Goal: Complete application form

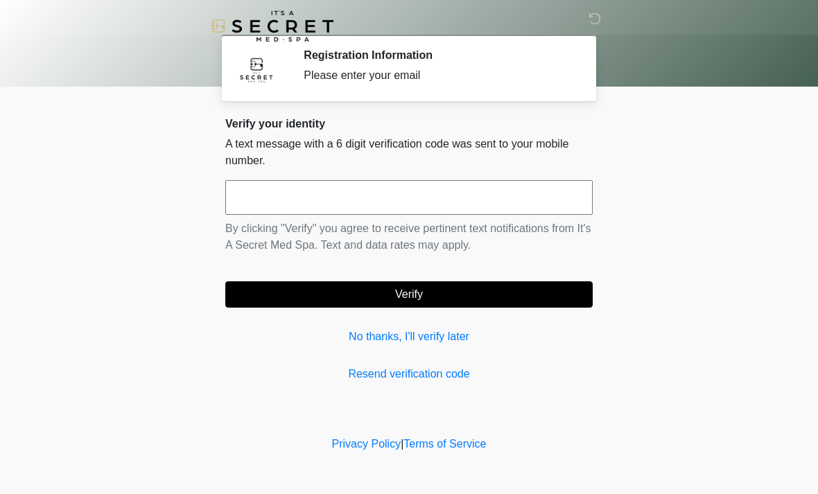
click at [412, 367] on link "Resend verification code" at bounding box center [408, 374] width 367 height 17
click at [432, 341] on link "No thanks, I'll verify later" at bounding box center [408, 337] width 367 height 17
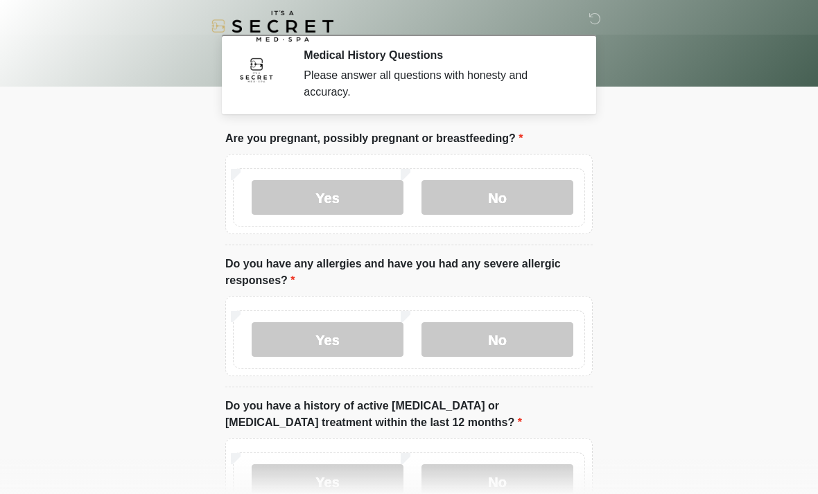
click at [499, 191] on label "No" at bounding box center [497, 197] width 152 height 35
click at [318, 338] on label "Yes" at bounding box center [328, 339] width 152 height 35
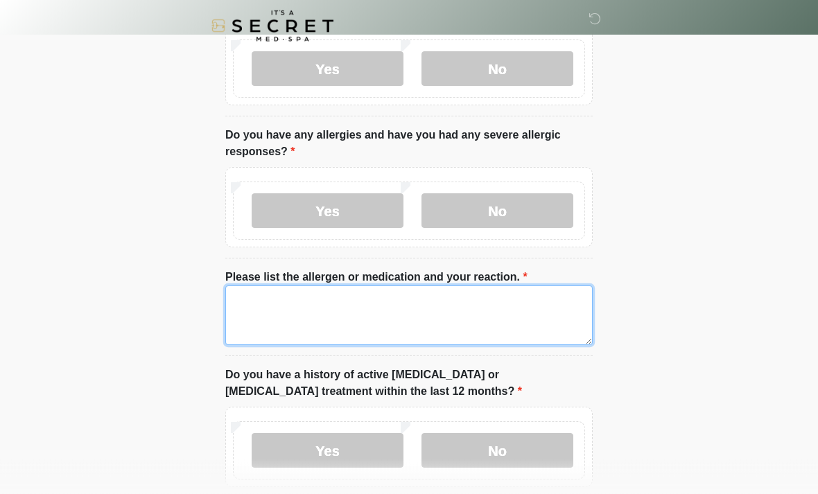
click at [283, 323] on textarea "Please list the allergen or medication and your reaction." at bounding box center [408, 316] width 367 height 60
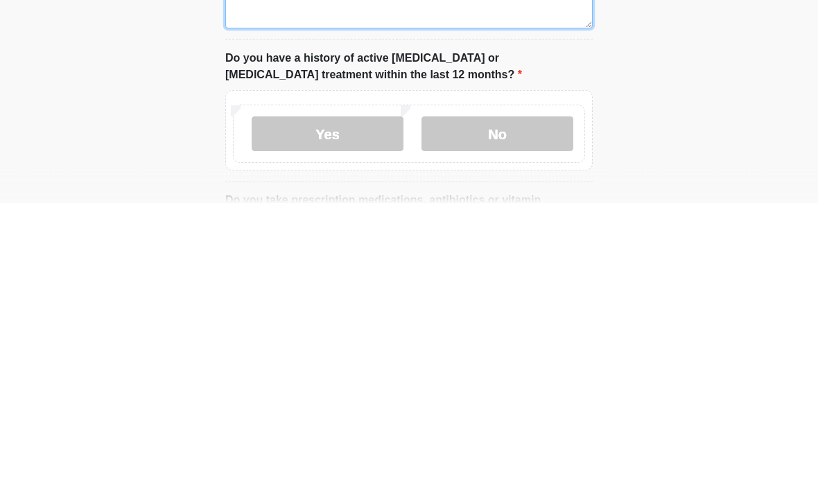
type textarea "********"
click at [520, 408] on label "No" at bounding box center [497, 425] width 152 height 35
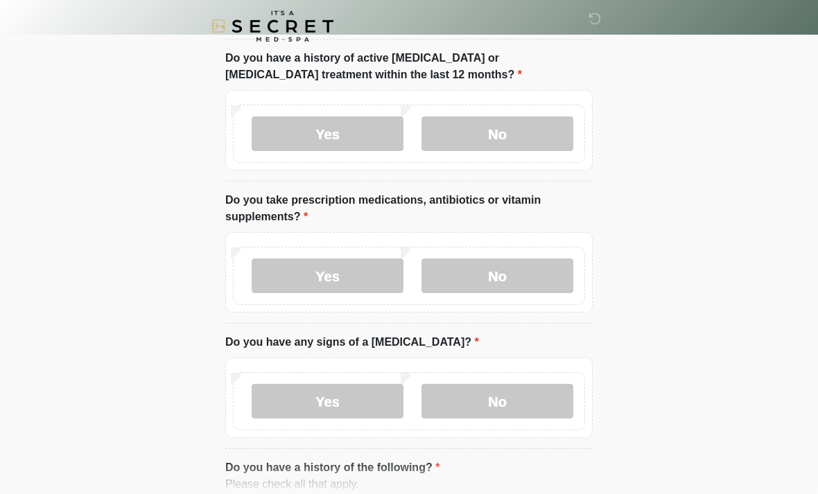
click at [359, 278] on label "Yes" at bounding box center [328, 276] width 152 height 35
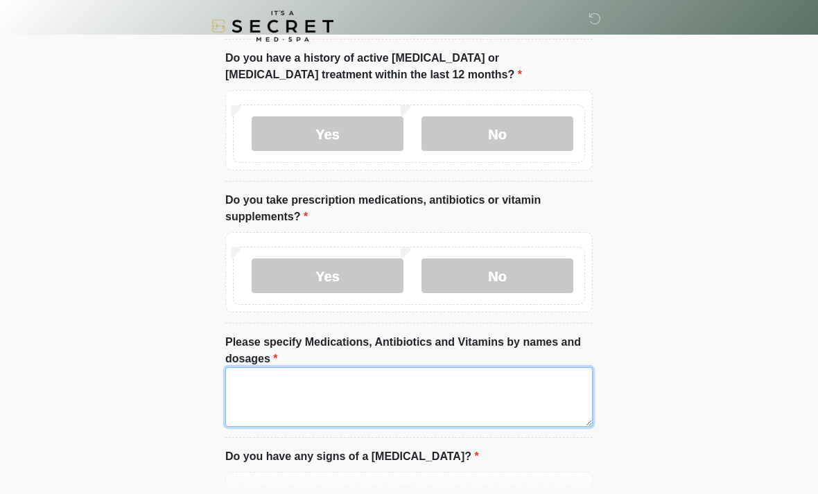
click at [287, 387] on textarea "Please specify Medications, Antibiotics and Vitamins by names and dosages" at bounding box center [408, 397] width 367 height 60
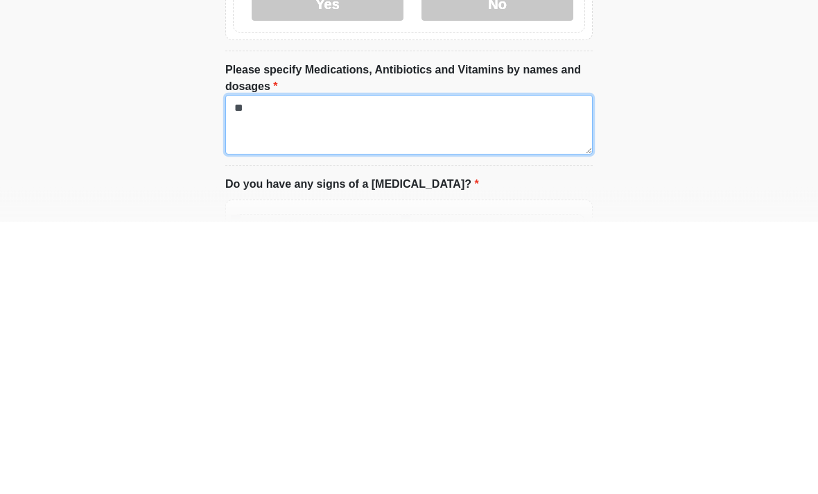
type textarea "*"
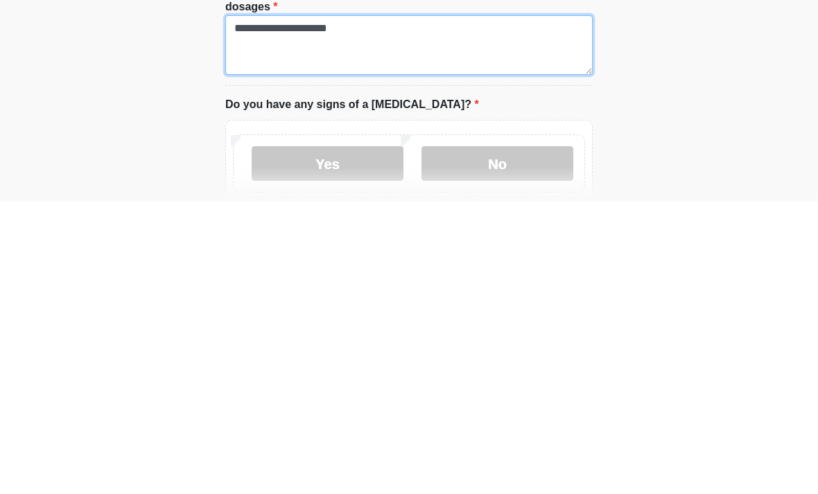
type textarea "**********"
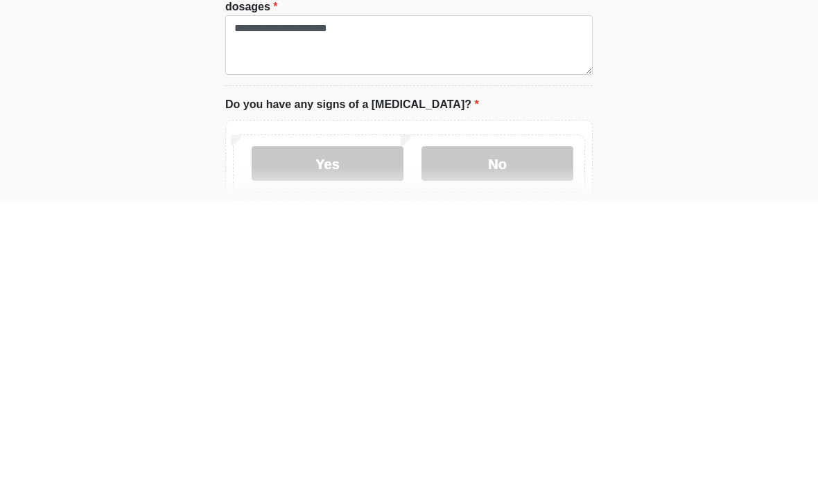
click at [503, 439] on label "No" at bounding box center [497, 456] width 152 height 35
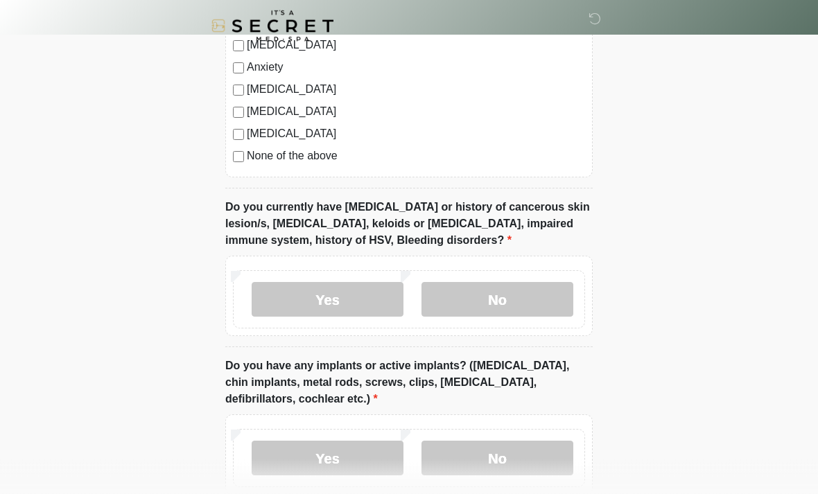
scroll to position [1164, 0]
click at [523, 295] on label "No" at bounding box center [497, 298] width 152 height 35
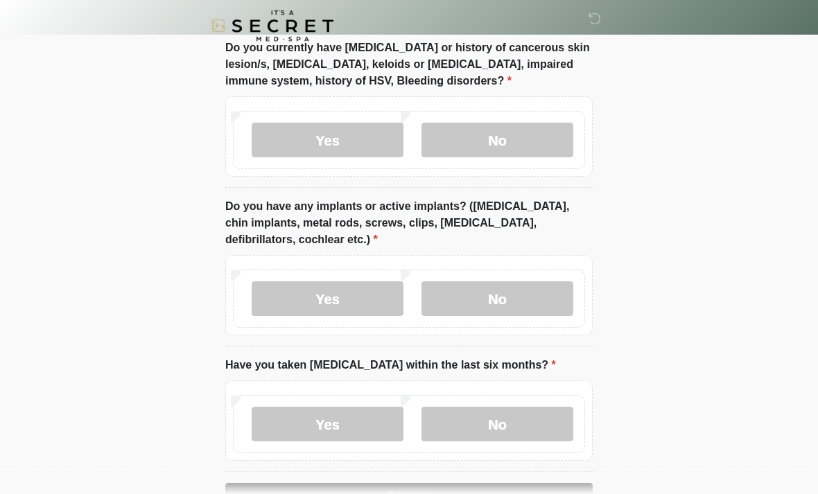
scroll to position [1326, 0]
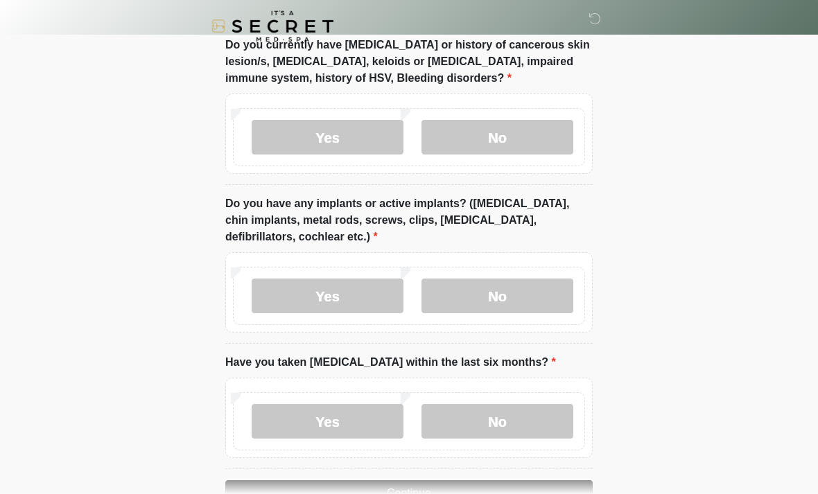
click at [369, 292] on label "Yes" at bounding box center [328, 296] width 152 height 35
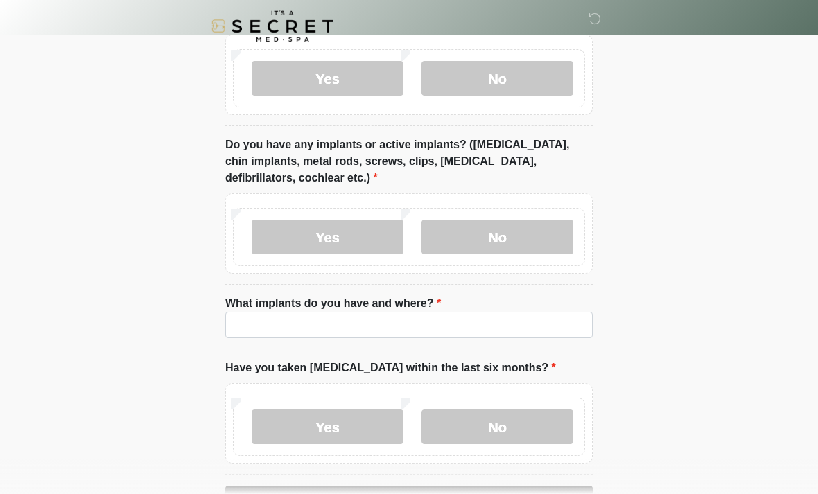
scroll to position [1392, 0]
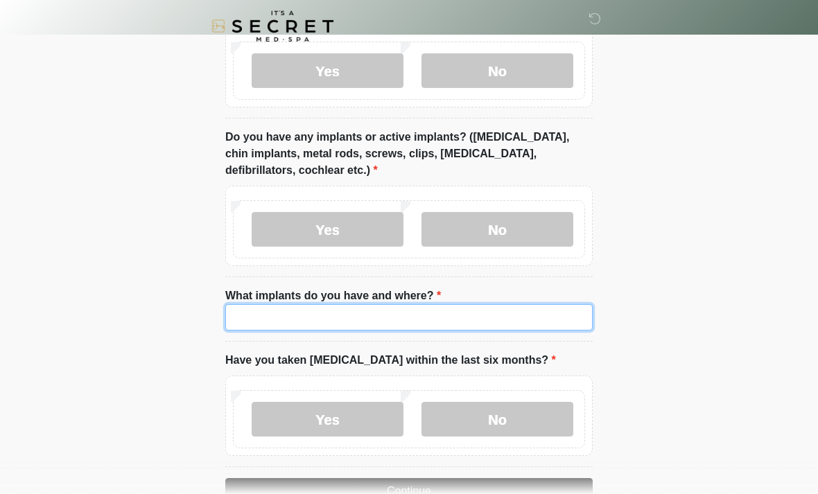
click at [353, 314] on input "What implants do you have and where?" at bounding box center [408, 317] width 367 height 26
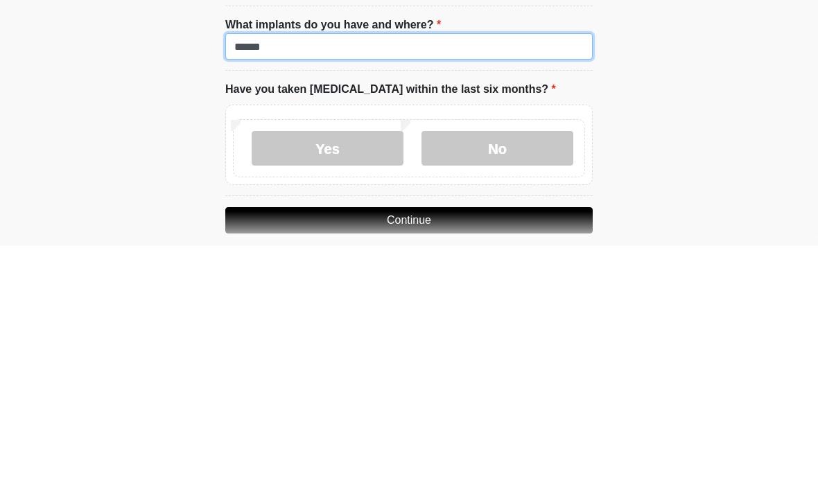
type input "******"
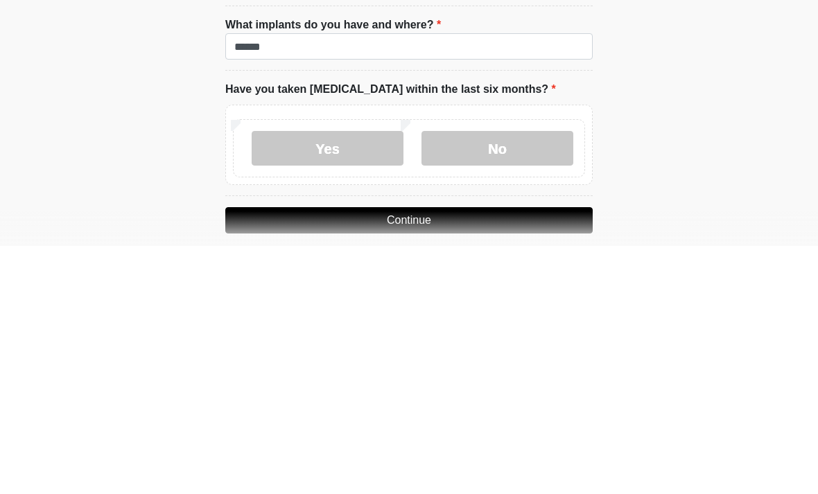
click at [525, 379] on label "No" at bounding box center [497, 396] width 152 height 35
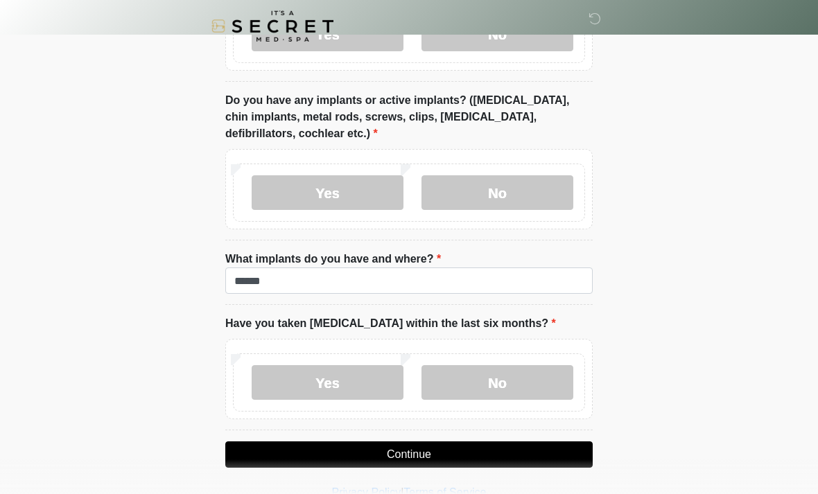
click at [407, 442] on button "Continue" at bounding box center [408, 454] width 367 height 26
click at [365, 376] on label "Yes" at bounding box center [328, 382] width 152 height 35
click at [478, 365] on label "No" at bounding box center [497, 382] width 152 height 35
click at [402, 441] on button "Continue" at bounding box center [408, 454] width 367 height 26
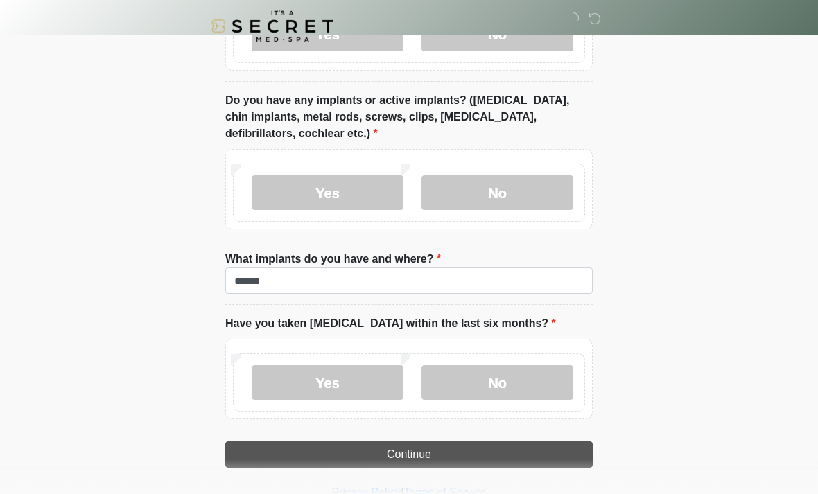
click at [332, 396] on label "Yes" at bounding box center [328, 382] width 152 height 35
click at [545, 378] on label "No" at bounding box center [497, 382] width 152 height 35
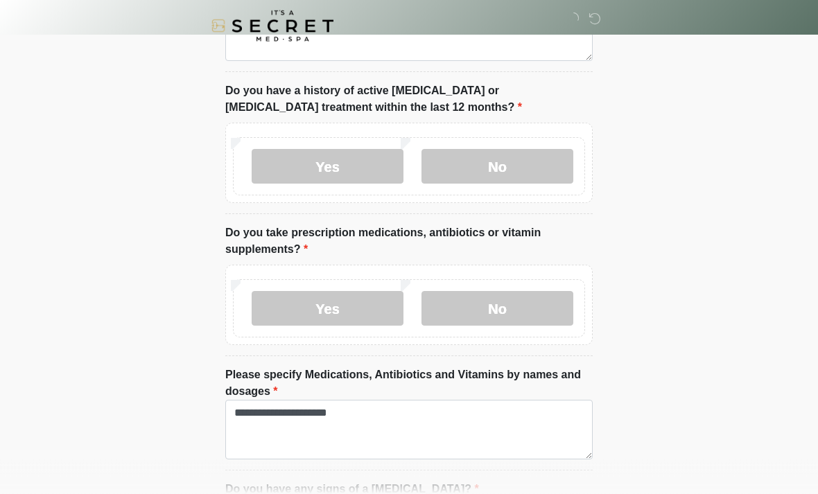
scroll to position [0, 0]
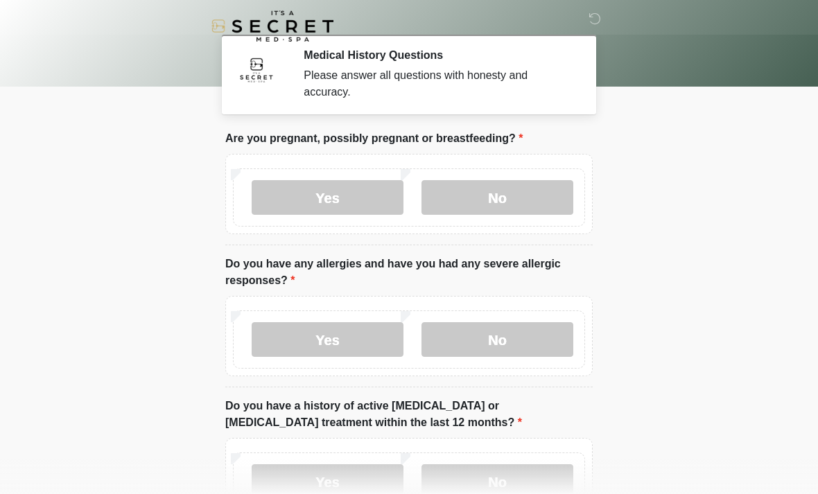
click at [548, 191] on label "No" at bounding box center [497, 197] width 152 height 35
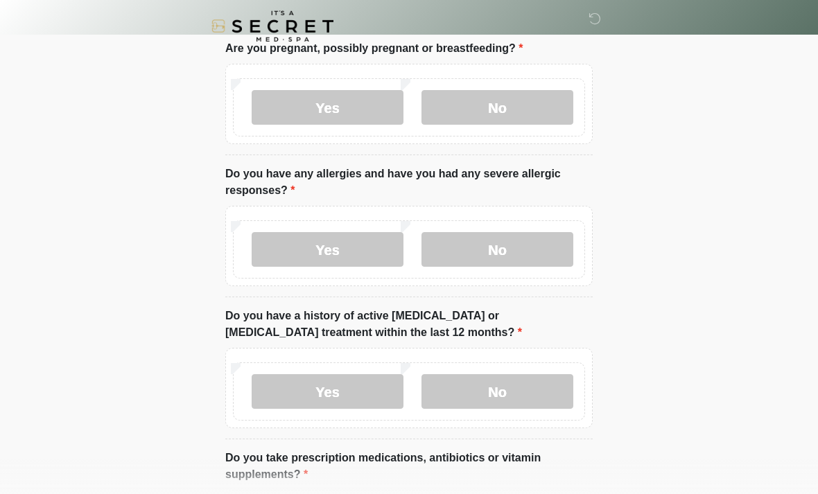
scroll to position [89, 0]
click at [541, 262] on label "No" at bounding box center [497, 250] width 152 height 35
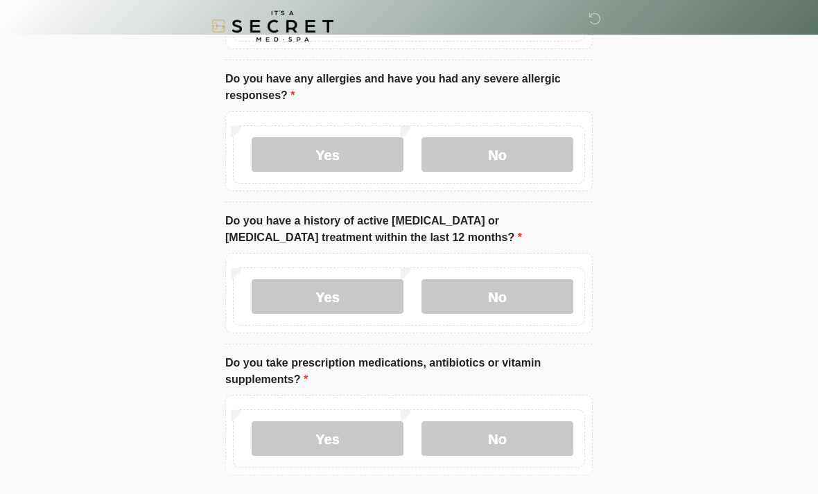
click at [532, 285] on label "No" at bounding box center [497, 296] width 152 height 35
click at [531, 428] on label "No" at bounding box center [497, 438] width 152 height 35
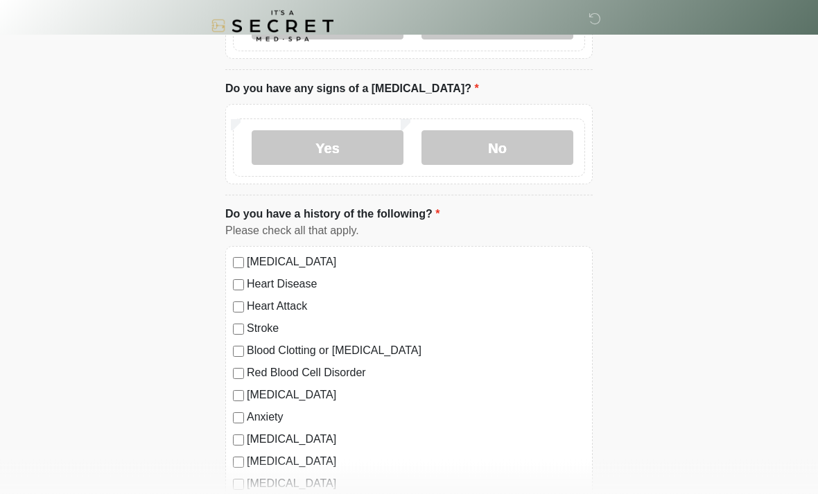
click at [557, 145] on label "No" at bounding box center [497, 148] width 152 height 35
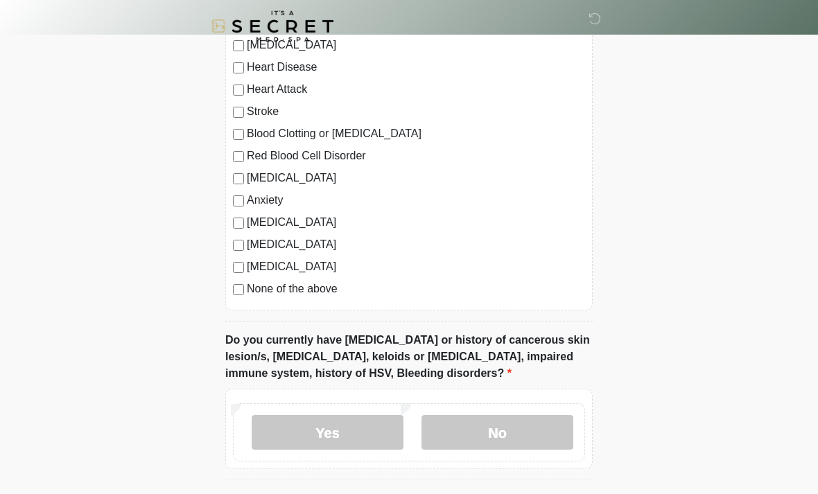
scroll to position [821, 0]
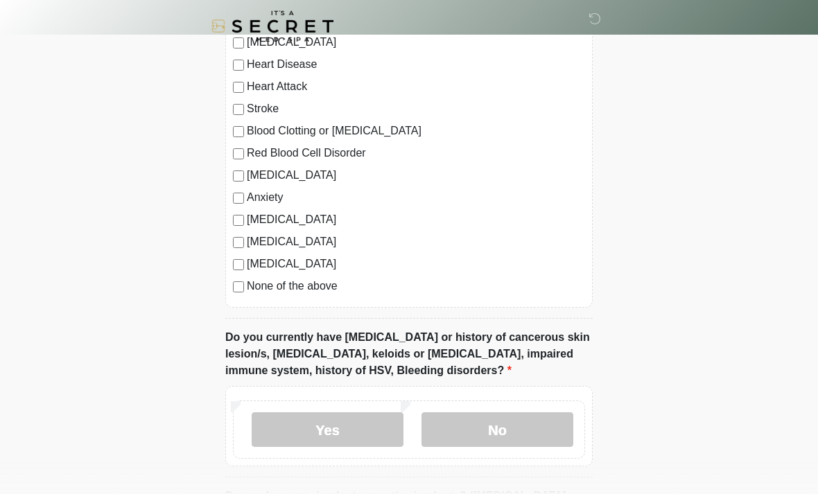
click at [262, 290] on label "None of the above" at bounding box center [416, 286] width 338 height 17
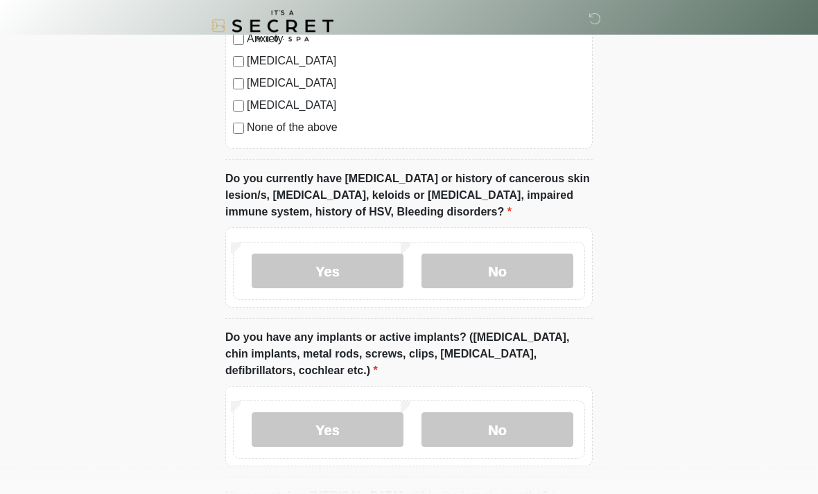
click at [541, 267] on label "No" at bounding box center [497, 271] width 152 height 35
click at [518, 435] on label "No" at bounding box center [497, 429] width 152 height 35
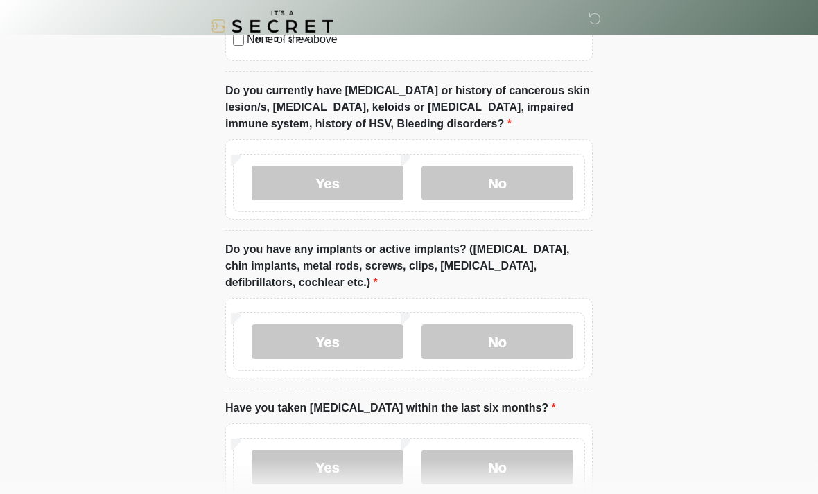
scroll to position [1154, 0]
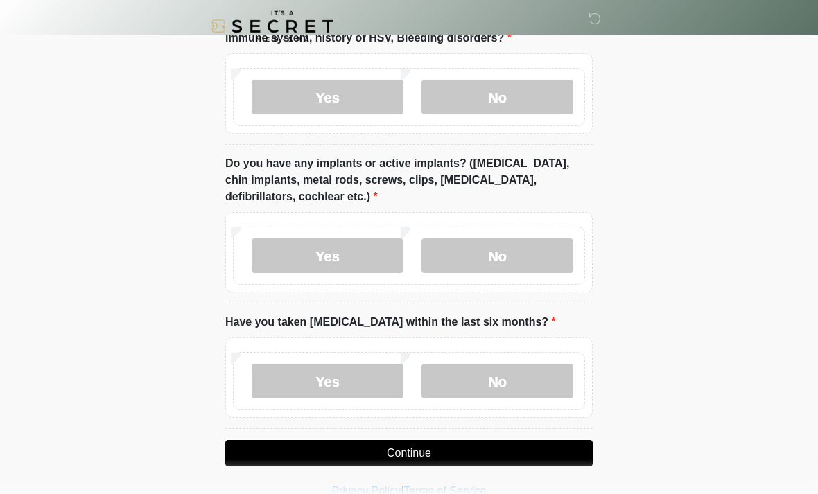
click at [534, 379] on label "No" at bounding box center [497, 381] width 152 height 35
click at [547, 451] on button "Continue" at bounding box center [408, 453] width 367 height 26
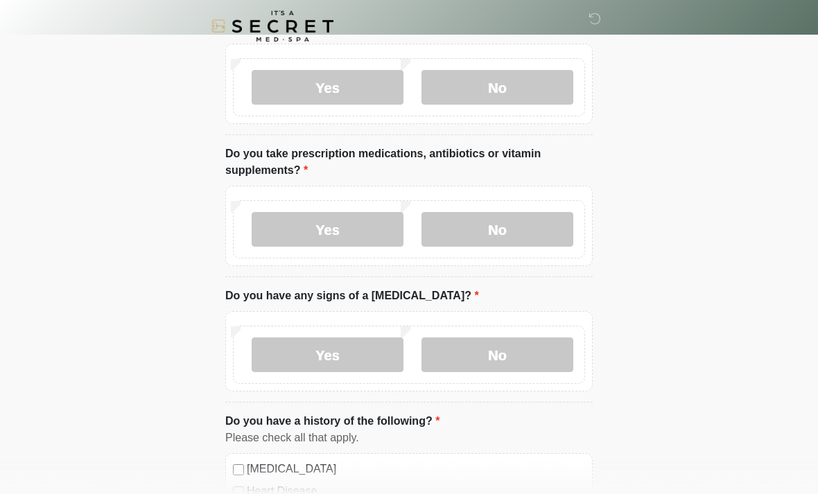
scroll to position [0, 0]
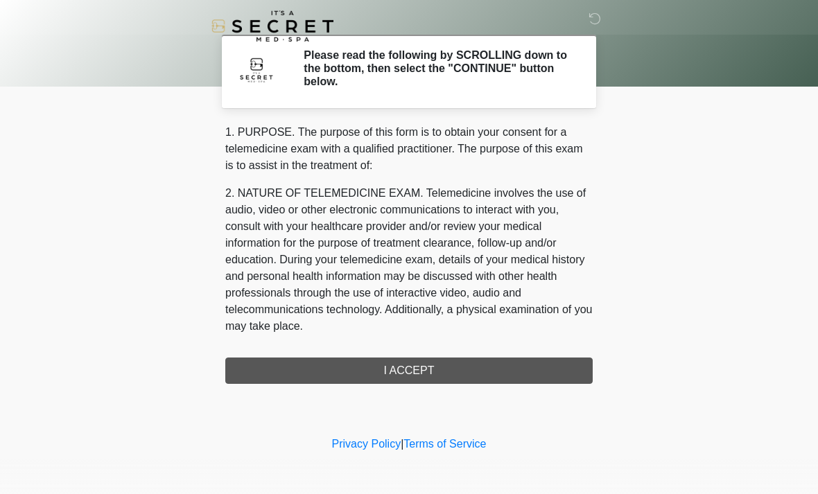
click at [536, 358] on div "1. PURPOSE. The purpose of this form is to obtain your consent for a telemedici…" at bounding box center [408, 254] width 367 height 260
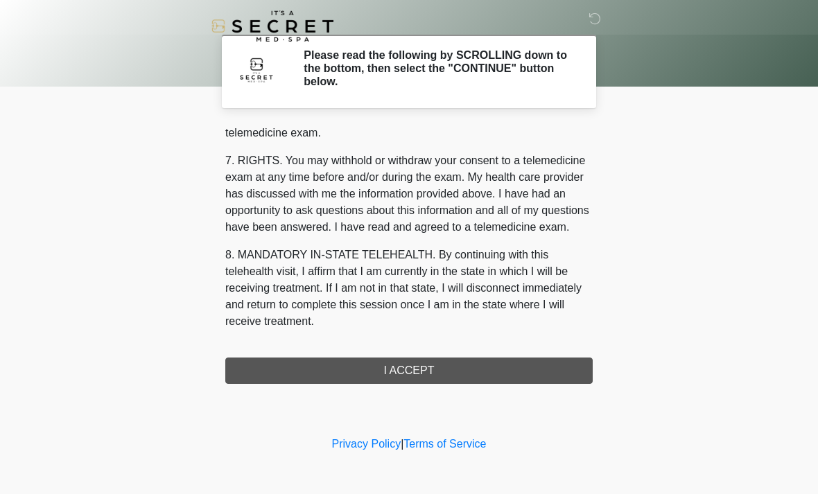
scroll to position [587, 0]
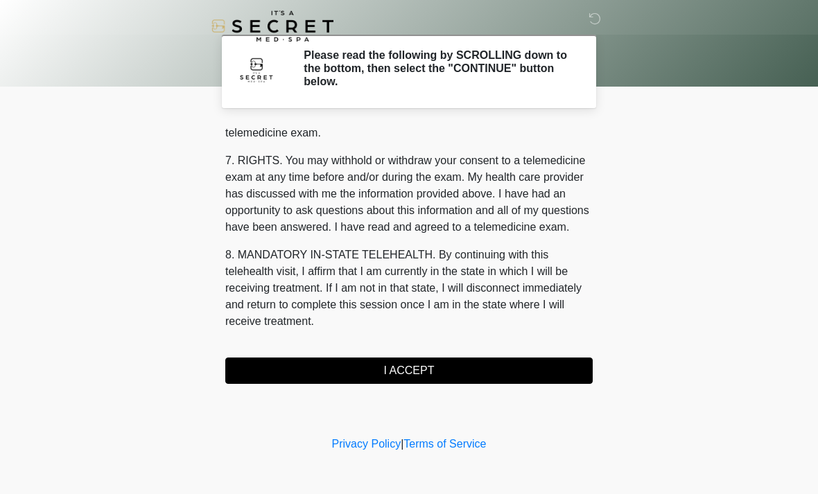
click at [482, 368] on button "I ACCEPT" at bounding box center [408, 371] width 367 height 26
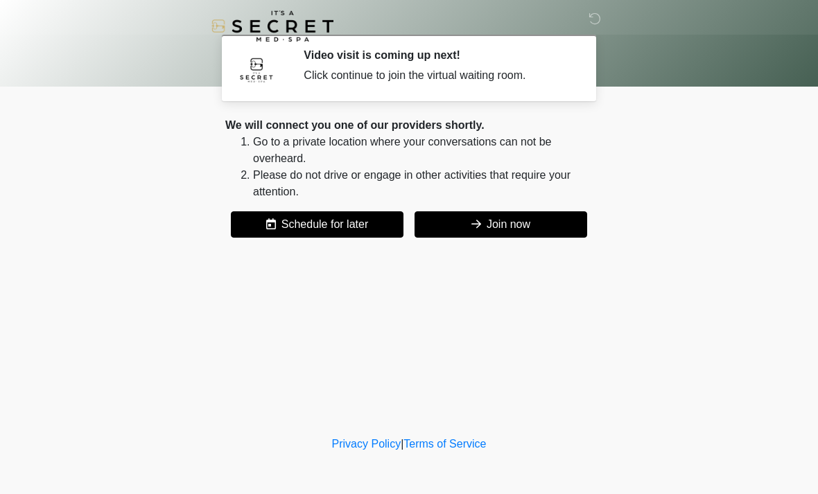
click at [550, 225] on button "Join now" at bounding box center [500, 224] width 173 height 26
